Goal: Answer question/provide support: Answer question/provide support

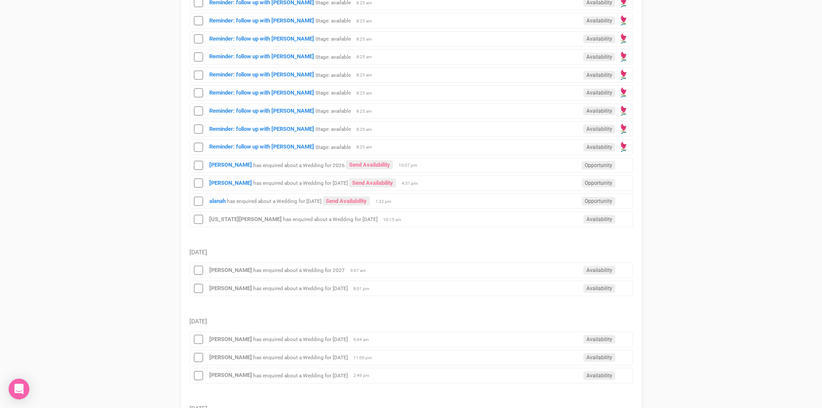
scroll to position [432, 0]
click at [214, 199] on strong "alanah" at bounding box center [217, 199] width 16 height 6
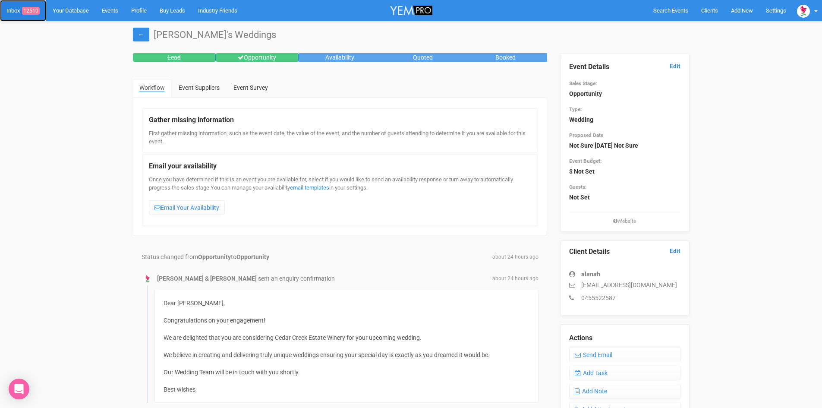
click at [28, 6] on link "Inbox 12510" at bounding box center [23, 10] width 46 height 21
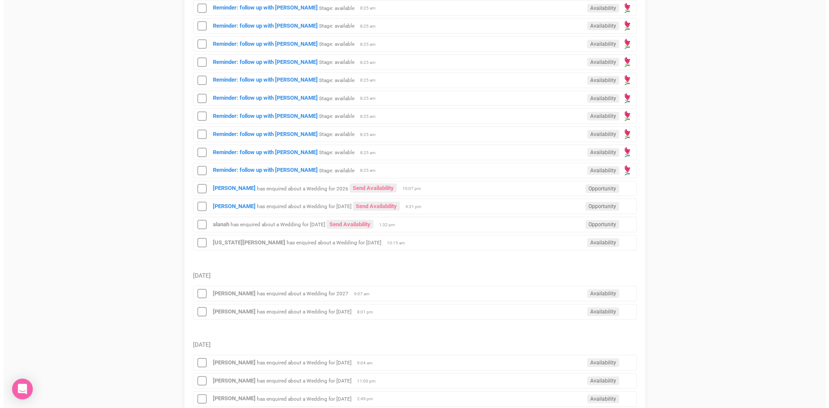
scroll to position [518, 0]
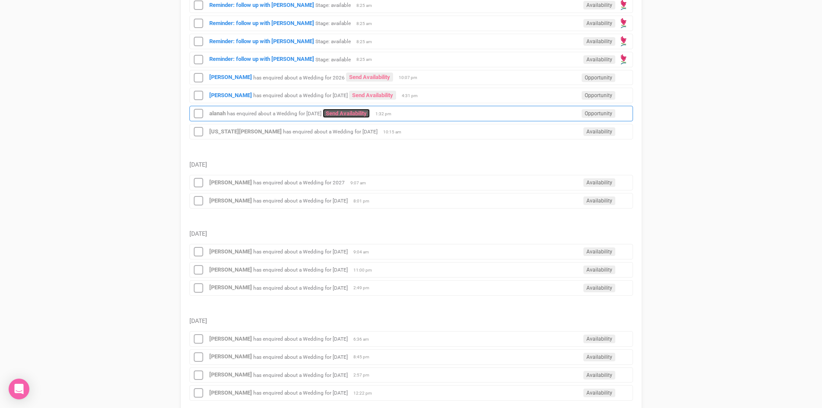
click at [365, 111] on link "Send Availability" at bounding box center [346, 113] width 47 height 9
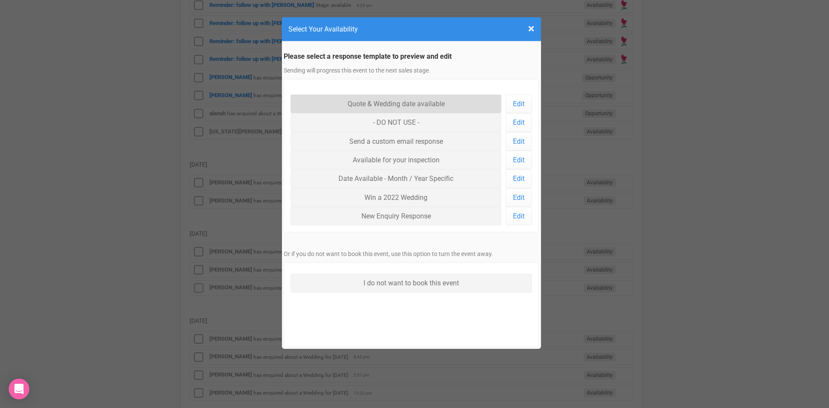
click at [374, 98] on link "Quote & Wedding date available" at bounding box center [395, 104] width 211 height 19
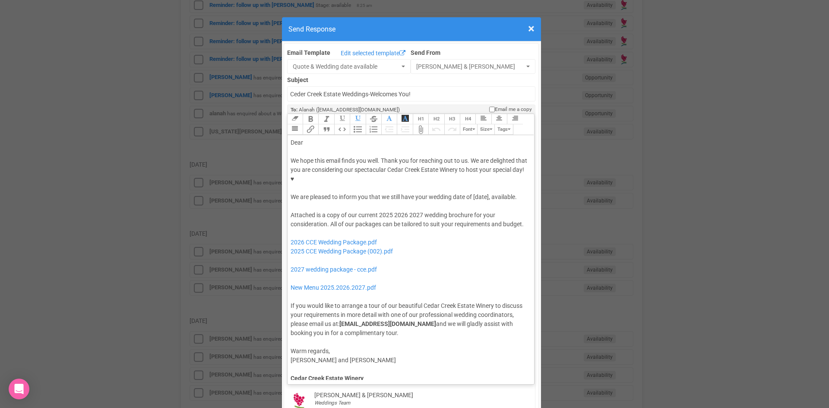
click at [320, 138] on div "Dear" at bounding box center [409, 142] width 238 height 9
click at [413, 169] on div "We hope this email finds you well. Thank you for reaching out to us. We are del…" at bounding box center [409, 178] width 238 height 45
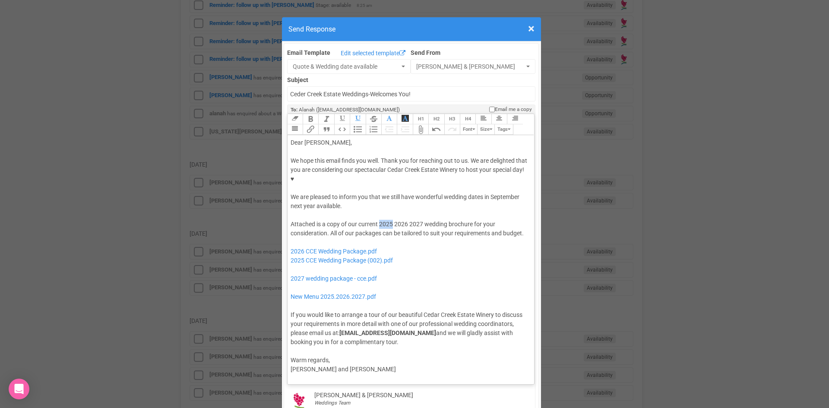
drag, startPoint x: 389, startPoint y: 195, endPoint x: 375, endPoint y: 198, distance: 14.0
click at [375, 220] on div "Attached is a copy of our current 2025 2026 2027 wedding brochure for your cons…" at bounding box center [409, 283] width 238 height 127
drag, startPoint x: 406, startPoint y: 195, endPoint x: 393, endPoint y: 196, distance: 13.4
click at [393, 220] on div "Attached is a copy of our current 2026 2027 wedding brochure for your considera…" at bounding box center [409, 283] width 238 height 127
drag, startPoint x: 400, startPoint y: 235, endPoint x: 284, endPoint y: 236, distance: 116.5
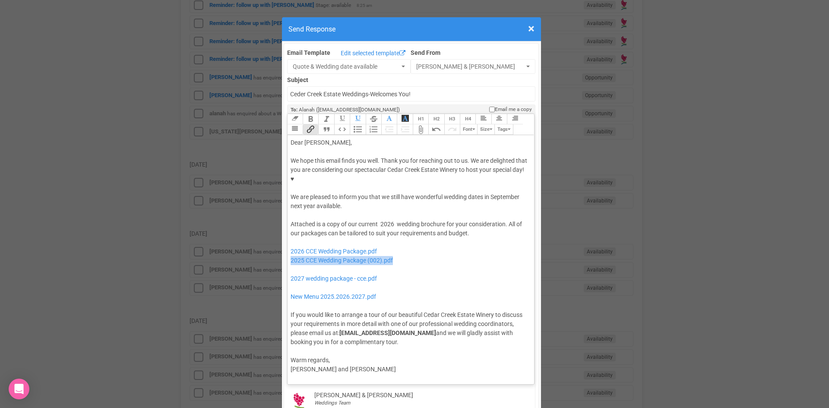
click at [287, 236] on trix-editor "Dear Alanah, We hope this email finds you well. Thank you for reaching out to u…" at bounding box center [410, 257] width 247 height 245
drag, startPoint x: 388, startPoint y: 248, endPoint x: 294, endPoint y: 240, distance: 93.5
click at [294, 240] on div "Attached is a copy of our current 2026 wedding brochure for your consideration.…" at bounding box center [409, 283] width 238 height 127
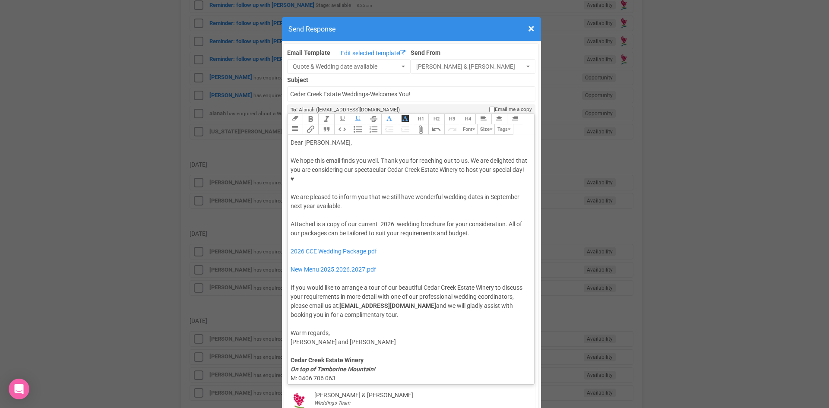
click at [483, 220] on div "Attached is a copy of our current 2026 wedding brochure for your consideration.…" at bounding box center [409, 270] width 238 height 100
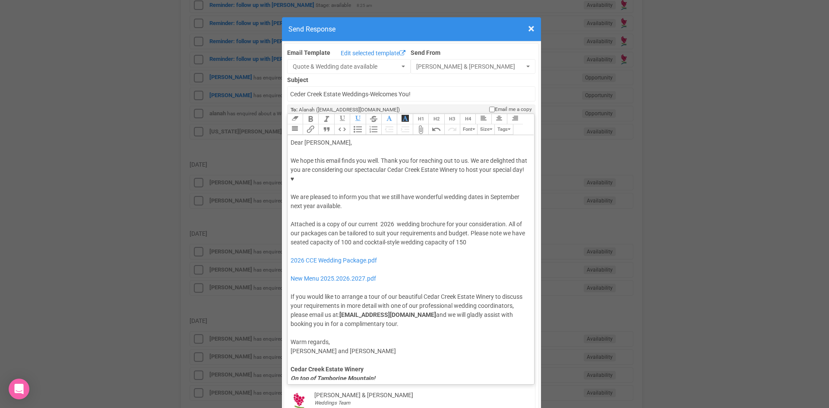
type trix-editor "<div>Dear Alanah,</div><div><strong>&nbsp;</strong></div><div>We hope this emai…"
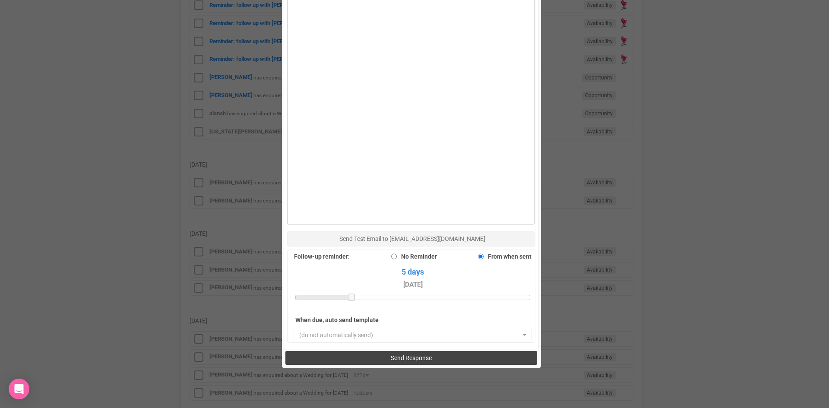
click at [402, 354] on span "Send Response" at bounding box center [411, 357] width 41 height 7
